Goal: Information Seeking & Learning: Learn about a topic

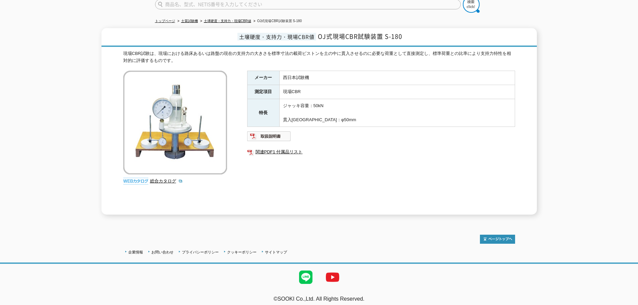
scroll to position [62, 0]
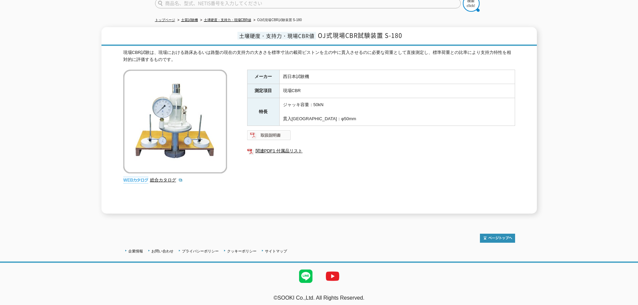
click at [284, 135] on img at bounding box center [269, 135] width 44 height 11
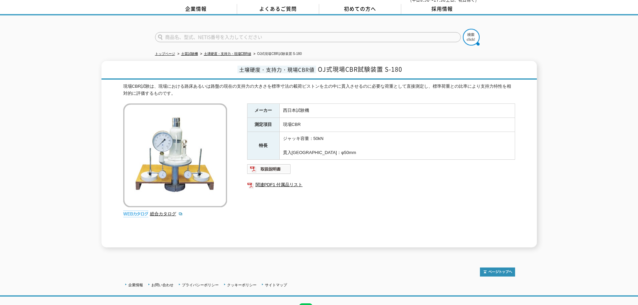
scroll to position [0, 0]
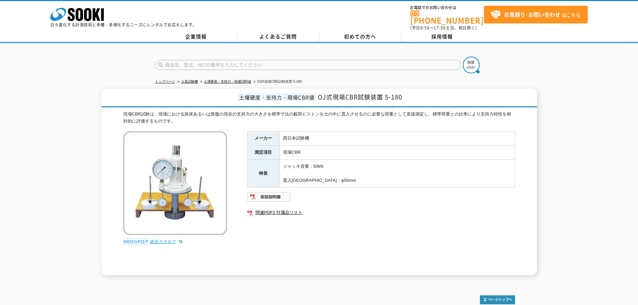
click at [163, 239] on link "総合カタログ" at bounding box center [166, 241] width 33 height 5
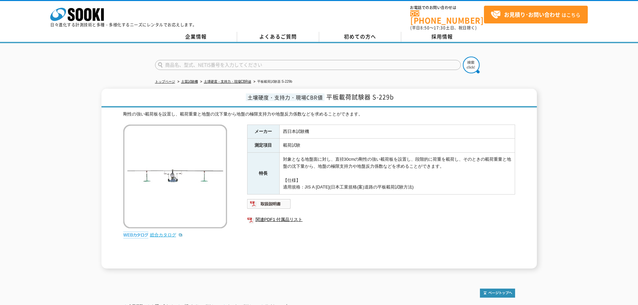
click at [173, 232] on link "総合カタログ" at bounding box center [166, 234] width 33 height 5
click at [163, 232] on link "総合カタログ" at bounding box center [166, 234] width 33 height 5
click at [156, 232] on link "総合カタログ" at bounding box center [166, 234] width 33 height 5
